Goal: Information Seeking & Learning: Learn about a topic

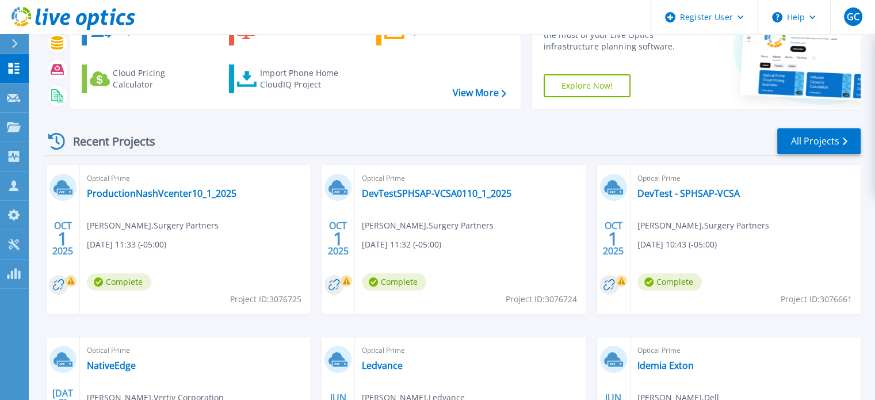
scroll to position [85, 0]
click at [176, 196] on link "ProductionNashVcenter10_1_2025" at bounding box center [162, 193] width 150 height 12
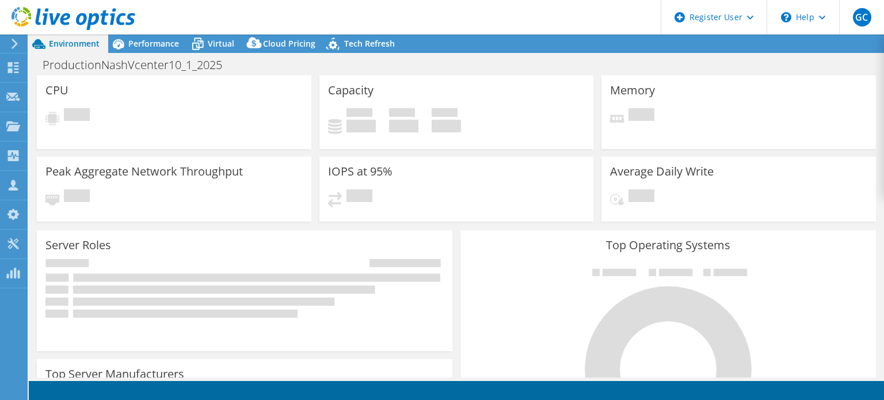
select select "USD"
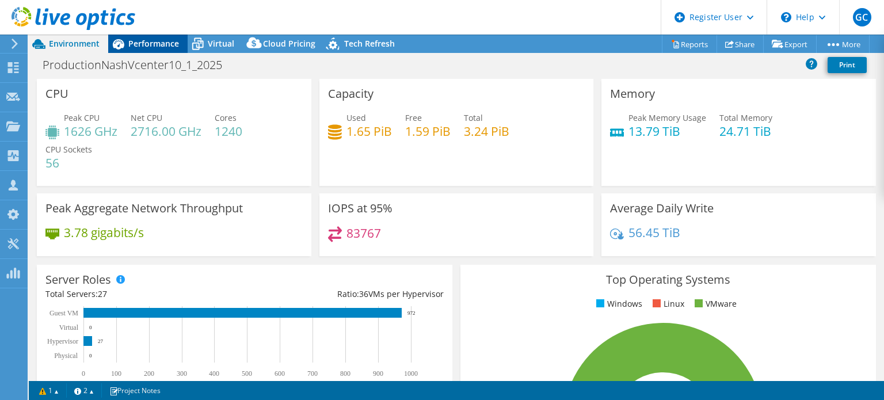
click at [151, 48] on span "Performance" at bounding box center [153, 43] width 51 height 11
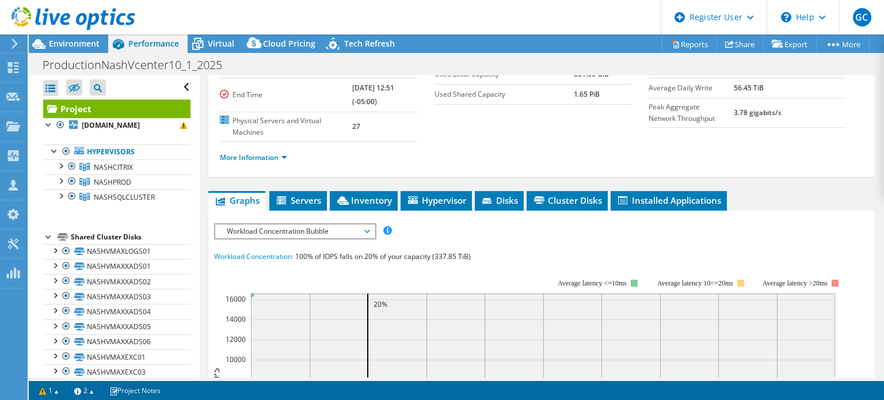
scroll to position [2, 0]
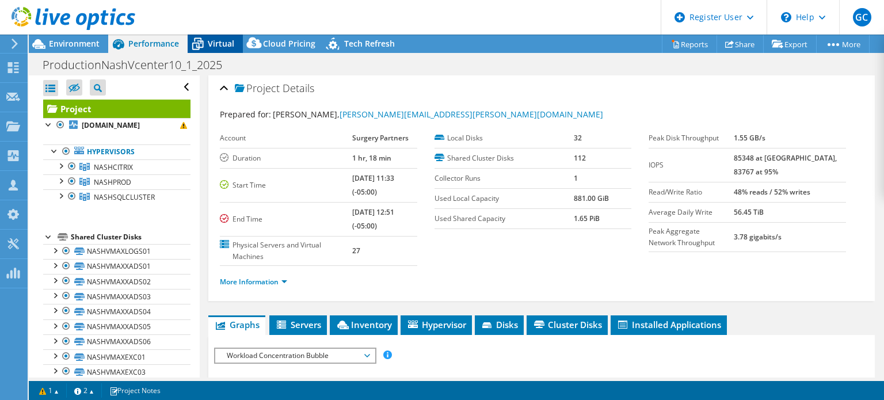
click at [208, 46] on span "Virtual" at bounding box center [221, 43] width 26 height 11
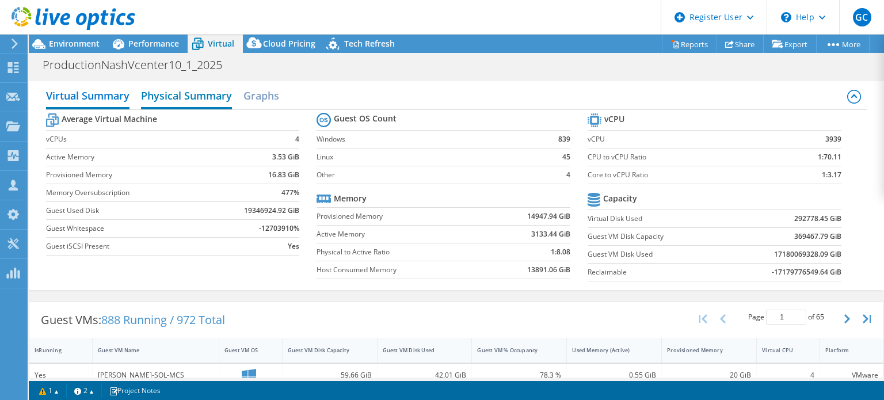
click at [203, 101] on h2 "Physical Summary" at bounding box center [186, 96] width 91 height 25
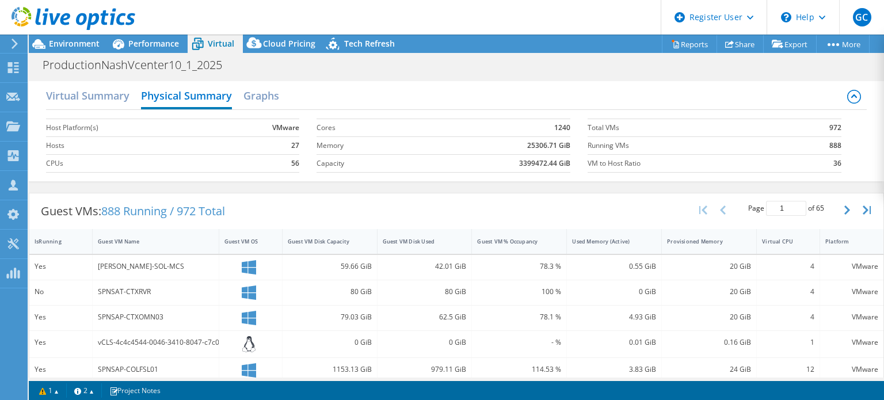
scroll to position [122, 0]
click at [70, 43] on span "Environment" at bounding box center [74, 43] width 51 height 11
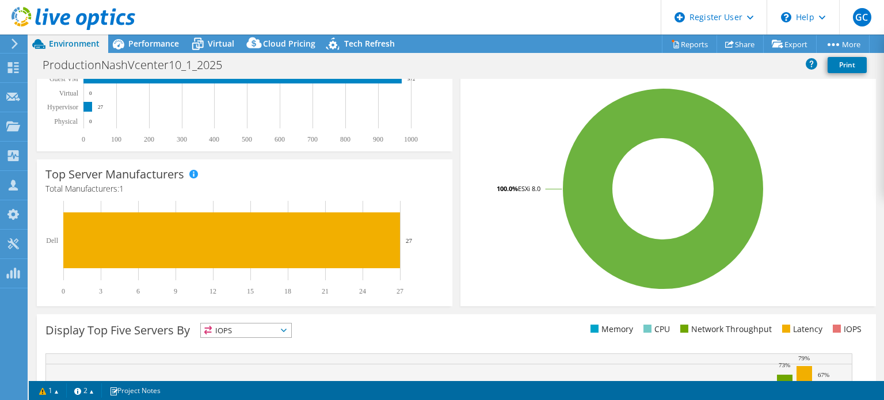
scroll to position [235, 0]
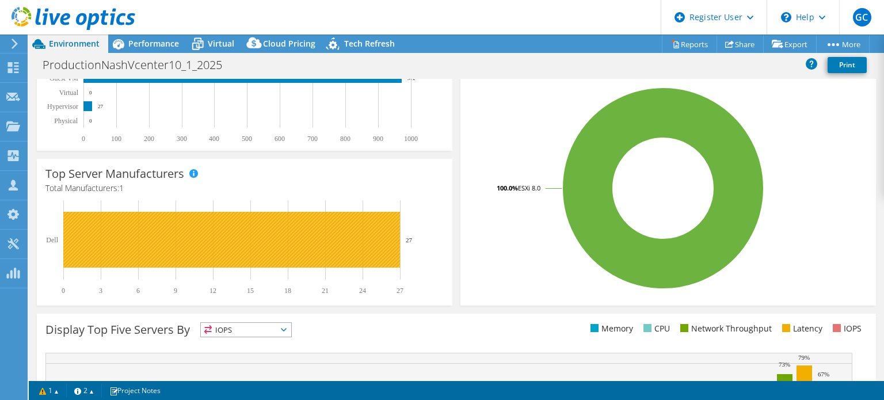
click at [306, 234] on rect at bounding box center [231, 240] width 337 height 56
click at [355, 239] on rect at bounding box center [231, 240] width 337 height 56
click at [407, 242] on text "27" at bounding box center [409, 240] width 7 height 7
click at [257, 230] on rect at bounding box center [231, 240] width 337 height 56
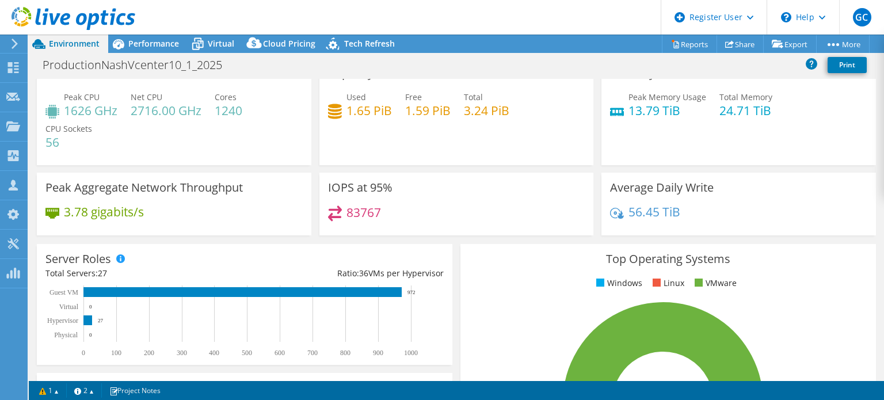
scroll to position [0, 0]
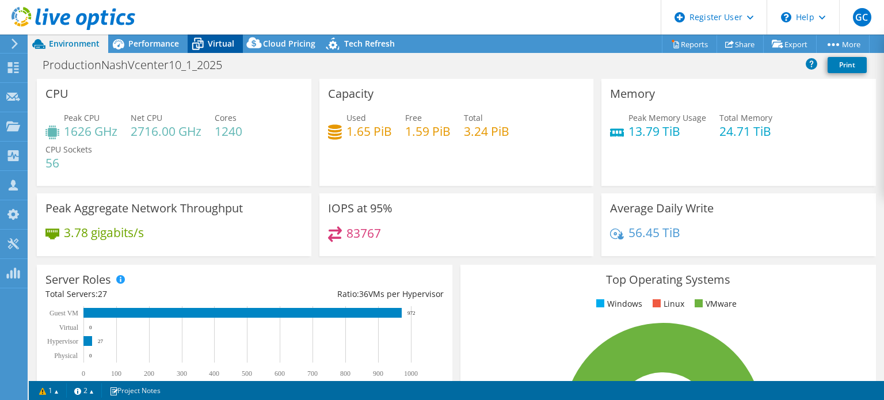
click at [205, 45] on icon at bounding box center [198, 44] width 20 height 20
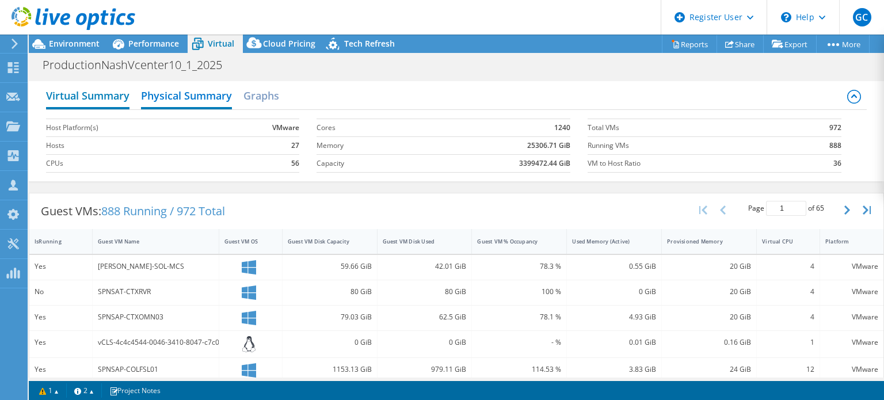
click at [96, 92] on h2 "Virtual Summary" at bounding box center [87, 96] width 83 height 25
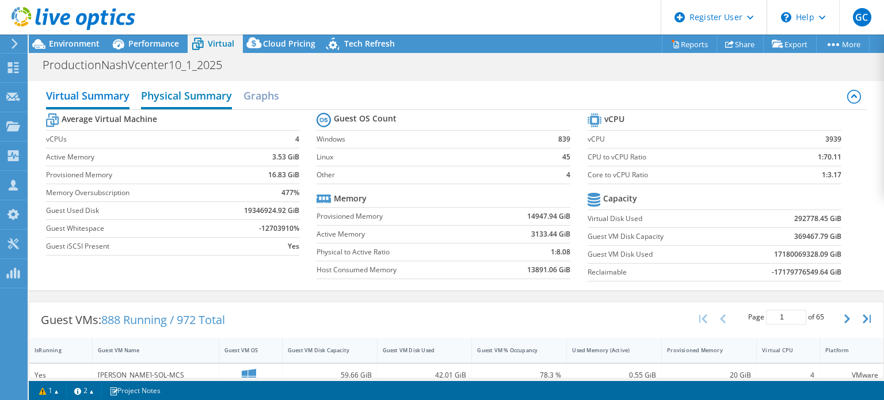
click at [195, 97] on h2 "Physical Summary" at bounding box center [186, 96] width 91 height 25
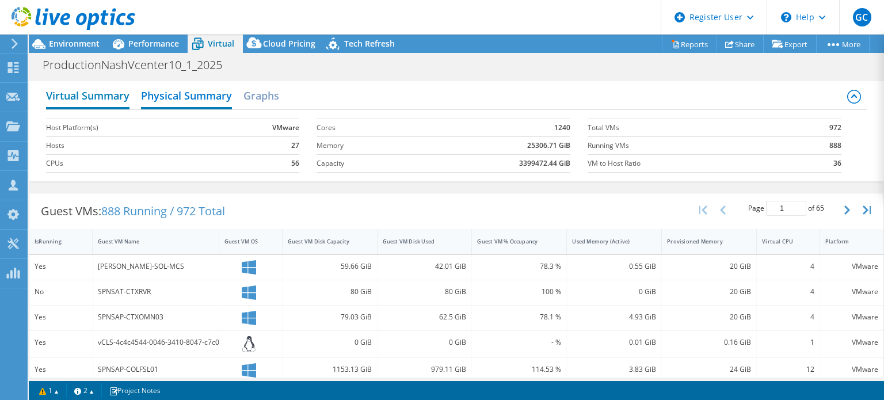
click at [107, 94] on h2 "Virtual Summary" at bounding box center [87, 96] width 83 height 25
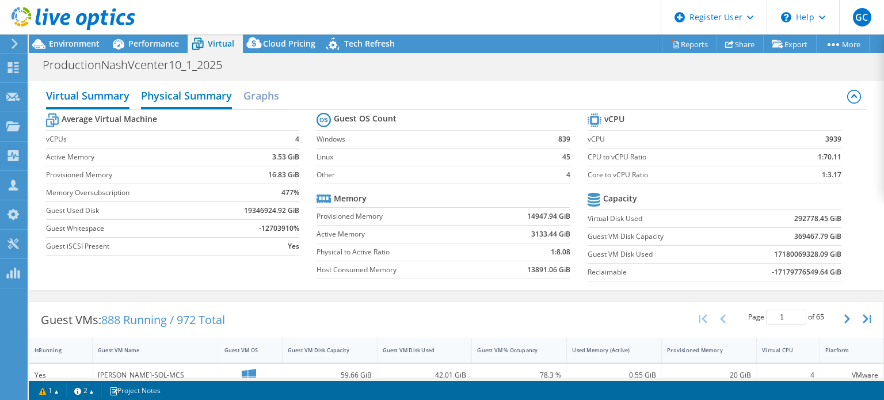
click at [167, 96] on h2 "Physical Summary" at bounding box center [186, 96] width 91 height 25
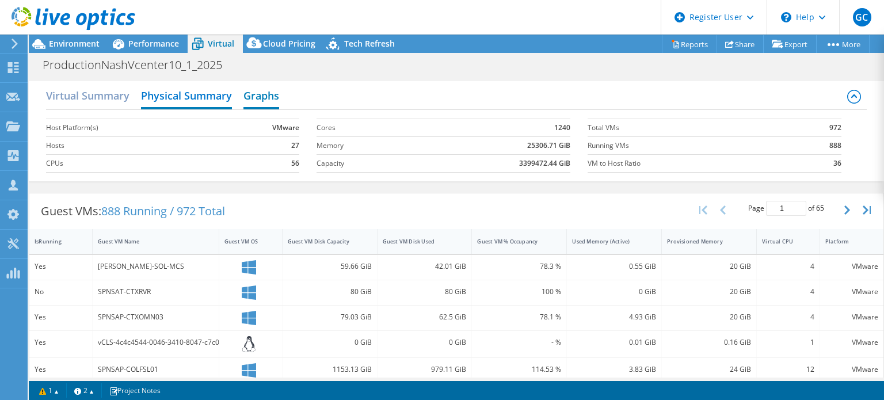
click at [251, 94] on h2 "Graphs" at bounding box center [261, 96] width 36 height 25
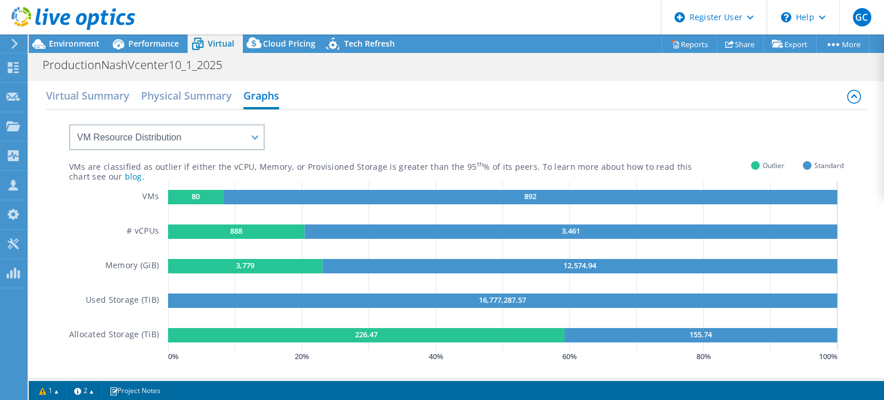
scroll to position [267, 0]
click at [207, 103] on h2 "Physical Summary" at bounding box center [186, 96] width 91 height 25
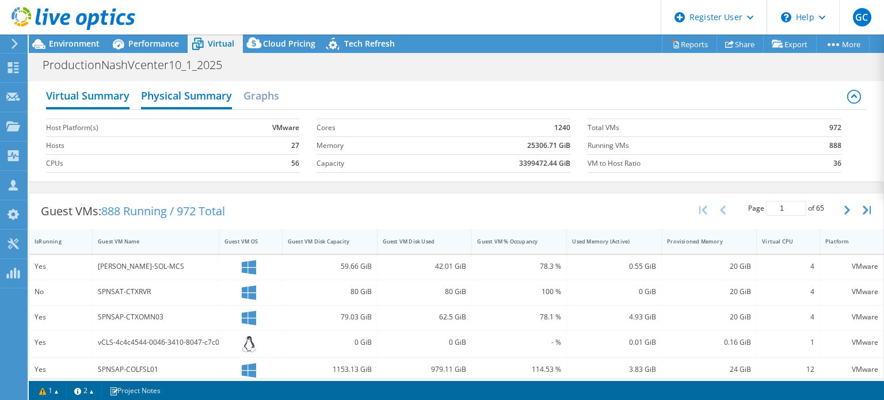
click at [104, 97] on h2 "Virtual Summary" at bounding box center [87, 96] width 83 height 25
